Goal: Task Accomplishment & Management: Check status

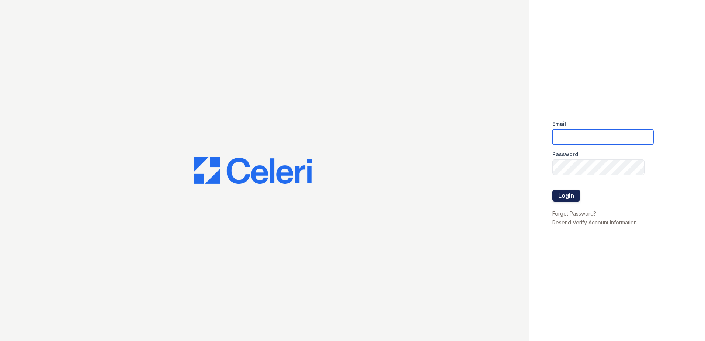
type input "rivolirunmgr@thewoodruffway.com"
click at [563, 195] on button "Login" at bounding box center [566, 196] width 28 height 12
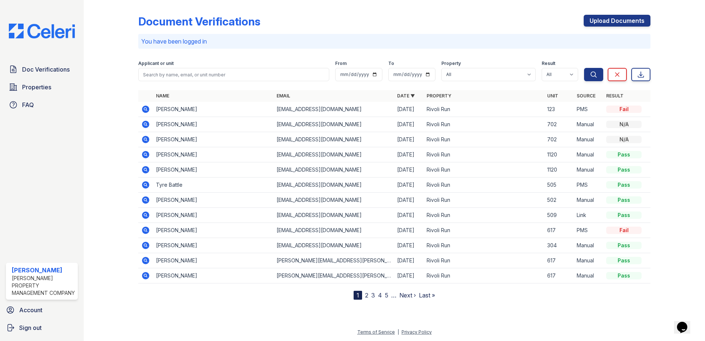
click at [144, 215] on icon at bounding box center [145, 214] width 7 height 7
click at [146, 111] on icon at bounding box center [145, 108] width 7 height 7
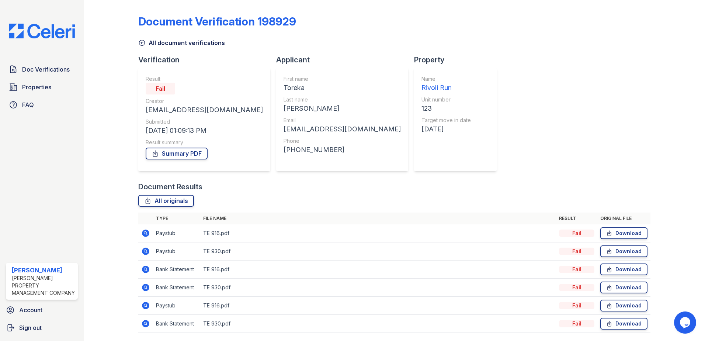
click at [146, 230] on icon at bounding box center [145, 232] width 7 height 7
drag, startPoint x: 618, startPoint y: 202, endPoint x: 626, endPoint y: 230, distance: 28.4
click at [626, 230] on div "All originals Type File name Result Original file Paystub TE 916.pdf Fail Downl…" at bounding box center [394, 267] width 512 height 145
drag, startPoint x: 626, startPoint y: 230, endPoint x: 660, endPoint y: 216, distance: 36.6
click at [663, 215] on div at bounding box center [671, 171] width 43 height 337
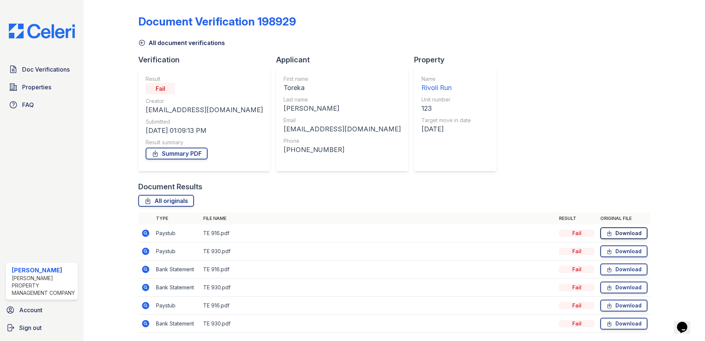
click at [619, 231] on link "Download" at bounding box center [623, 233] width 47 height 12
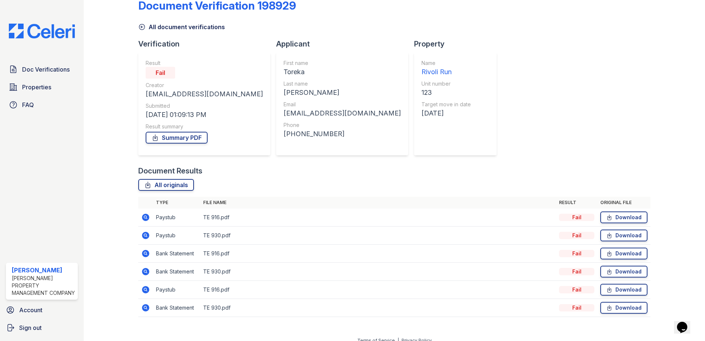
scroll to position [24, 0]
